Goal: Transaction & Acquisition: Subscribe to service/newsletter

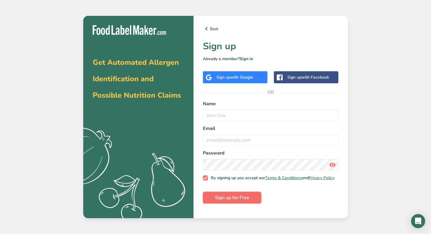
click at [216, 201] on span "Sign up for Free" at bounding box center [232, 197] width 34 height 7
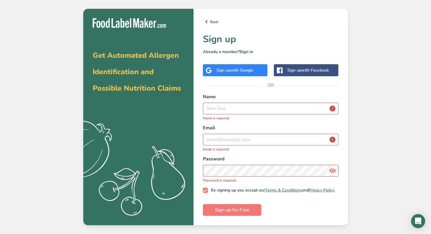
click at [210, 18] on link "Back" at bounding box center [271, 21] width 136 height 7
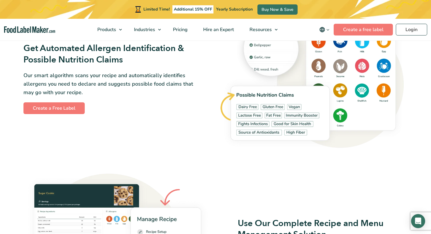
scroll to position [679, 0]
